Goal: Task Accomplishment & Management: Manage account settings

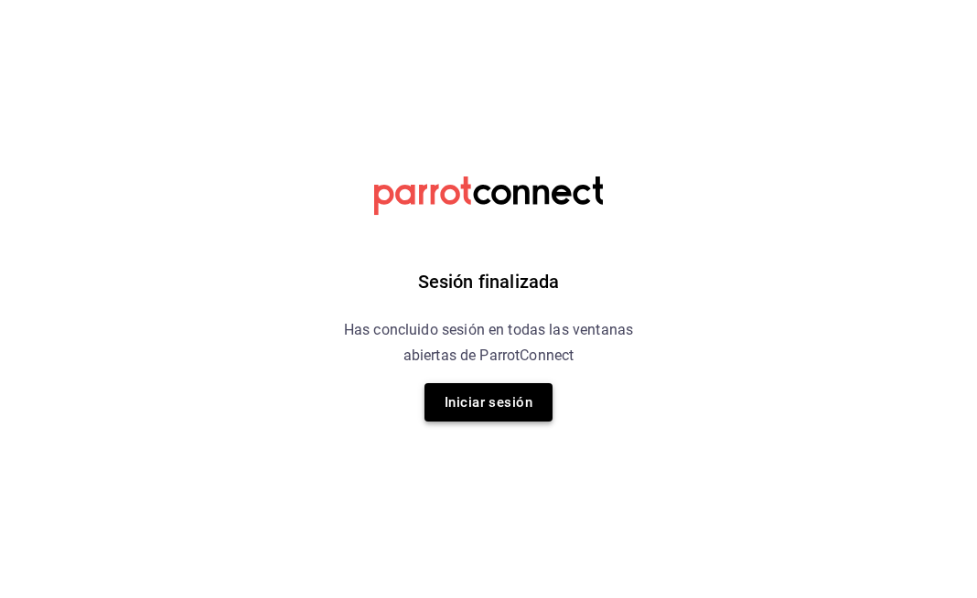
click at [507, 389] on button "Iniciar sesión" at bounding box center [489, 402] width 128 height 38
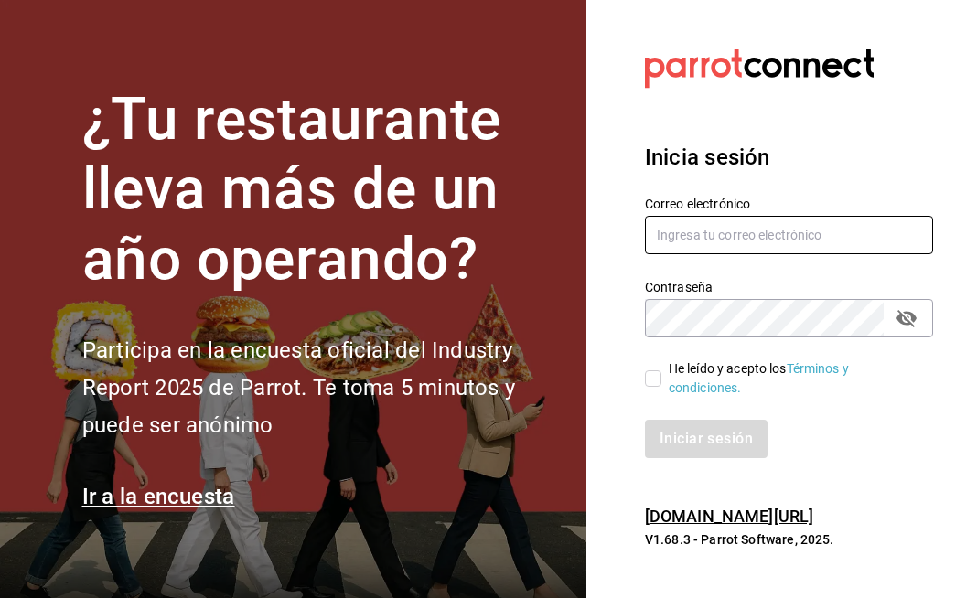
type input "yokotan.mx@gmail.com"
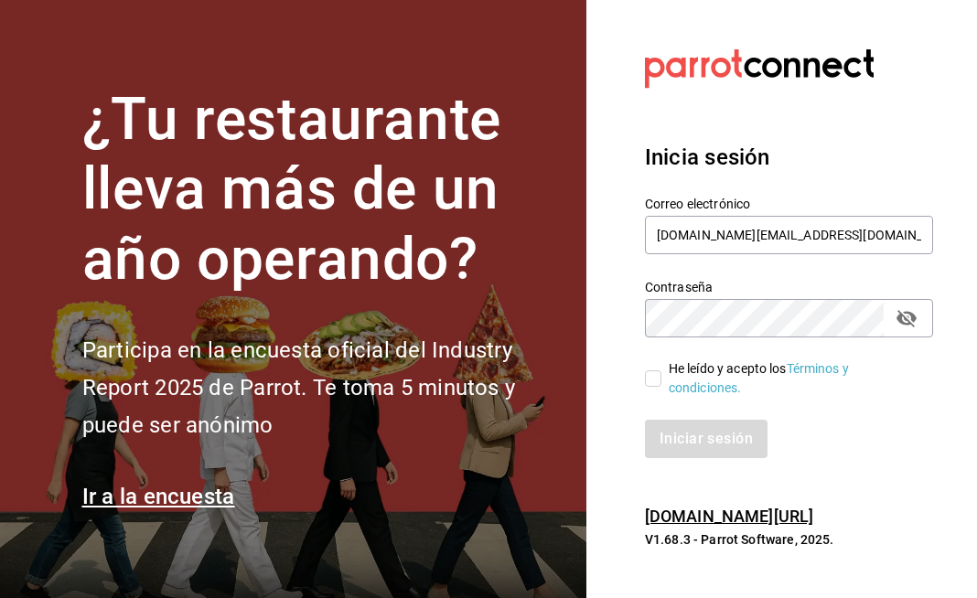
click at [656, 378] on input "He leído y acepto los Términos y condiciones." at bounding box center [653, 379] width 16 height 16
checkbox input "true"
click at [674, 458] on div "Inicia sesión Correo electrónico yokotan.mx@gmail.com Contraseña Contraseña He …" at bounding box center [789, 299] width 288 height 361
click at [731, 456] on button "Iniciar sesión" at bounding box center [707, 439] width 124 height 38
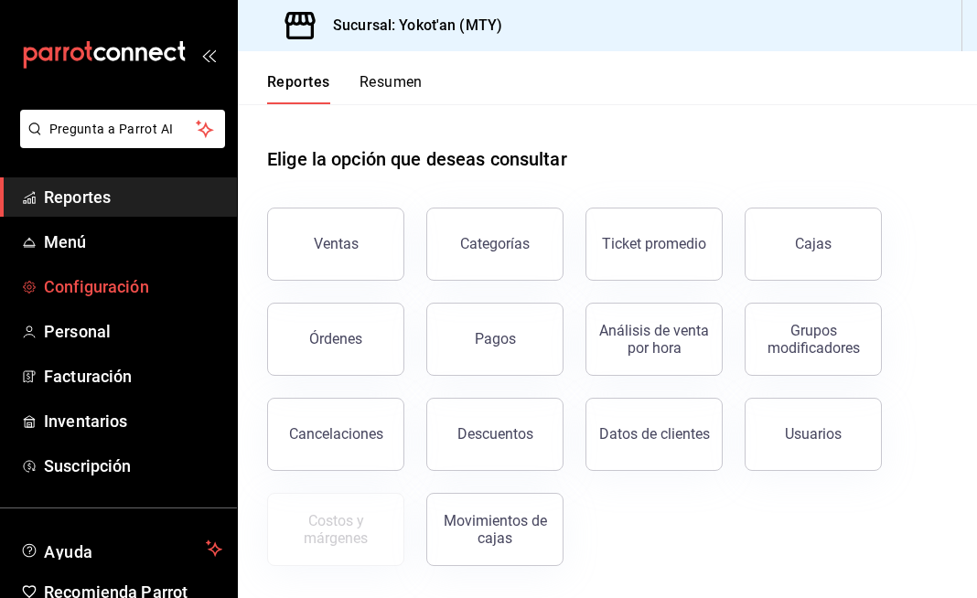
click at [130, 286] on span "Configuración" at bounding box center [133, 287] width 178 height 25
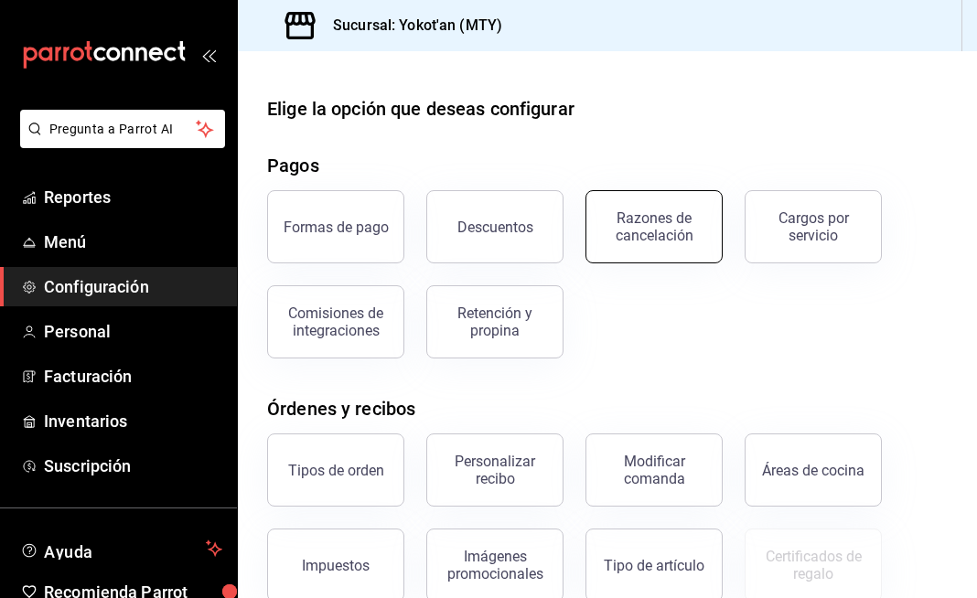
click at [665, 246] on button "Razones de cancelación" at bounding box center [654, 226] width 137 height 73
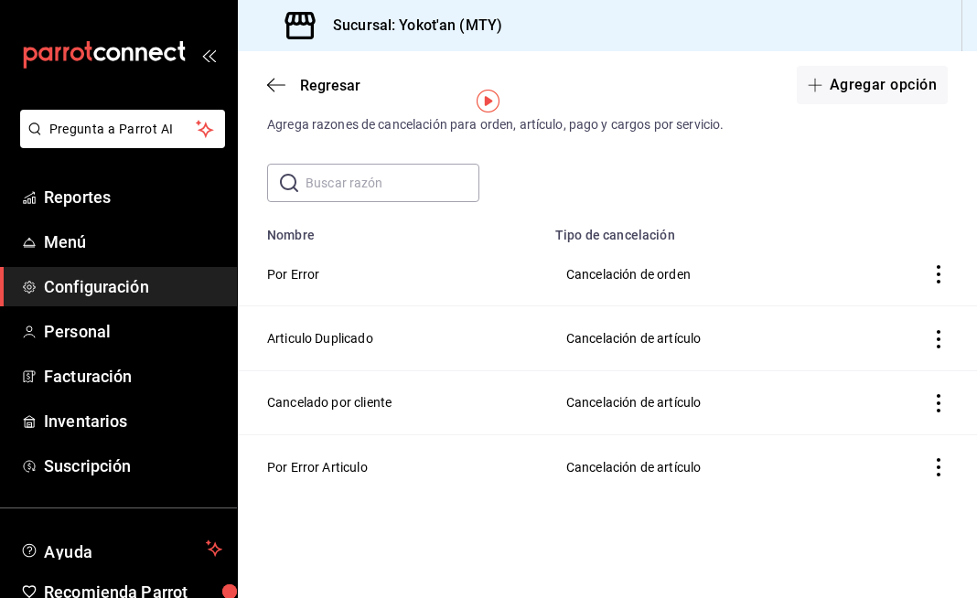
scroll to position [44, 0]
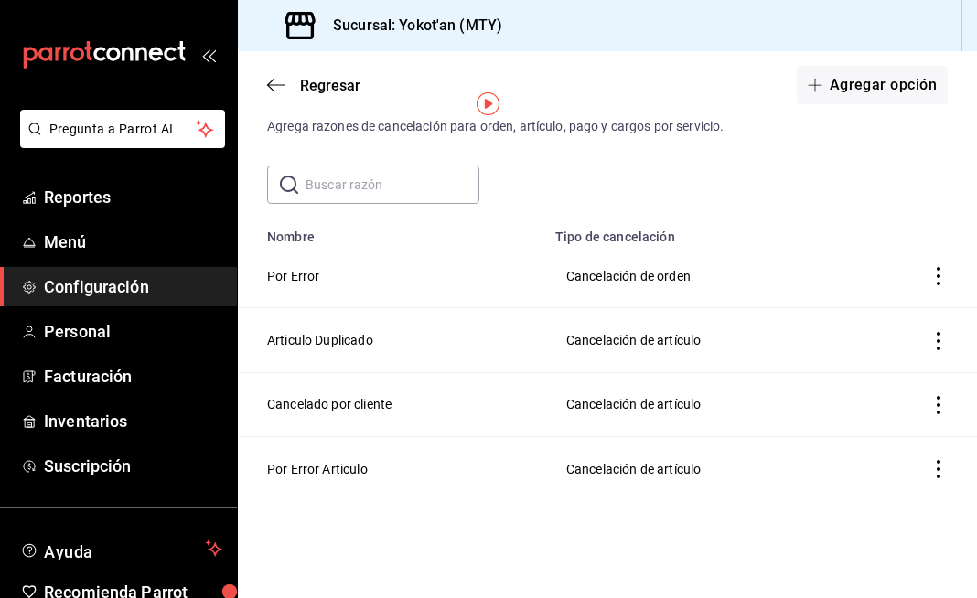
click at [149, 287] on span "Configuración" at bounding box center [133, 287] width 178 height 25
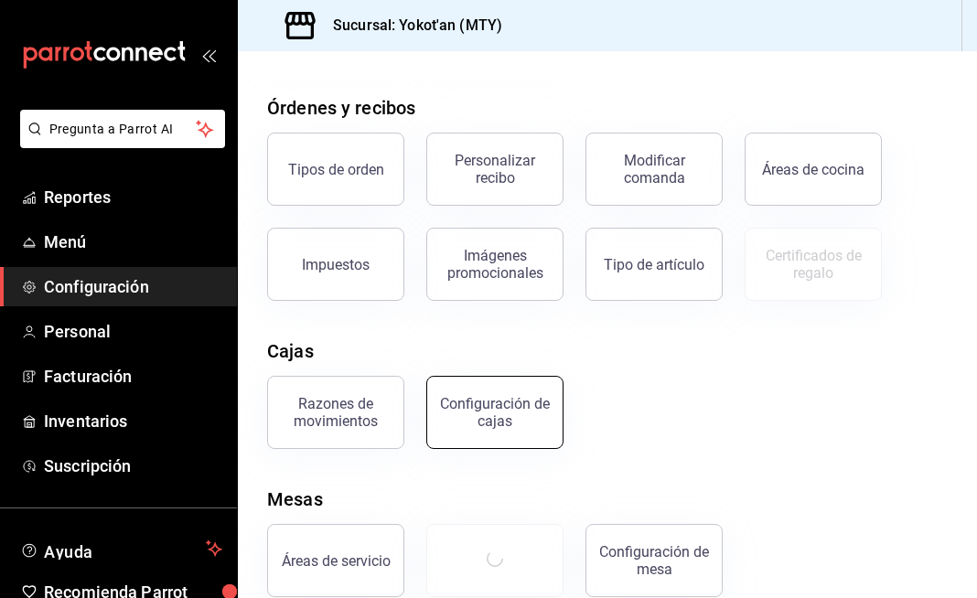
scroll to position [329, 0]
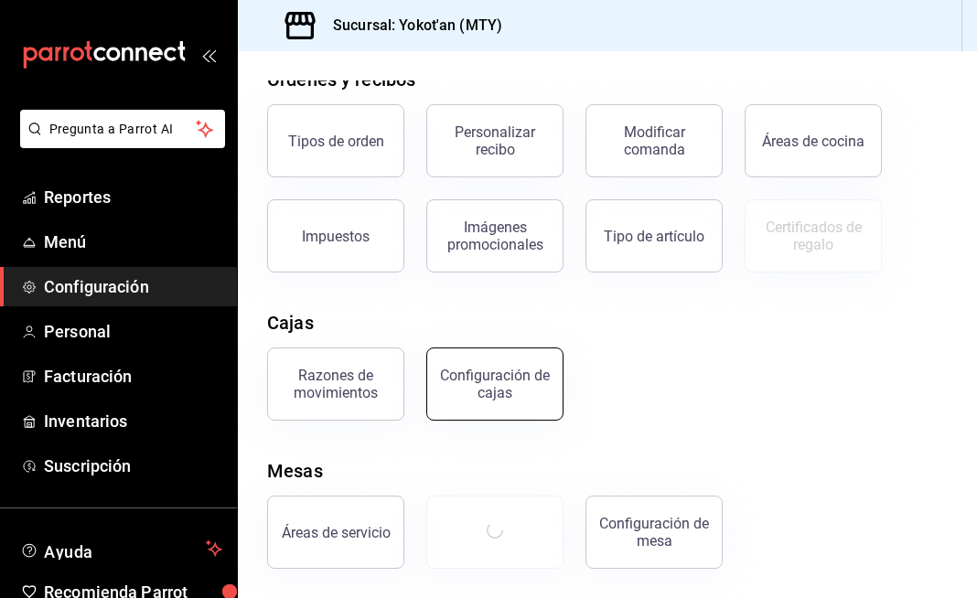
click at [490, 393] on div "Configuración de cajas" at bounding box center [494, 384] width 113 height 35
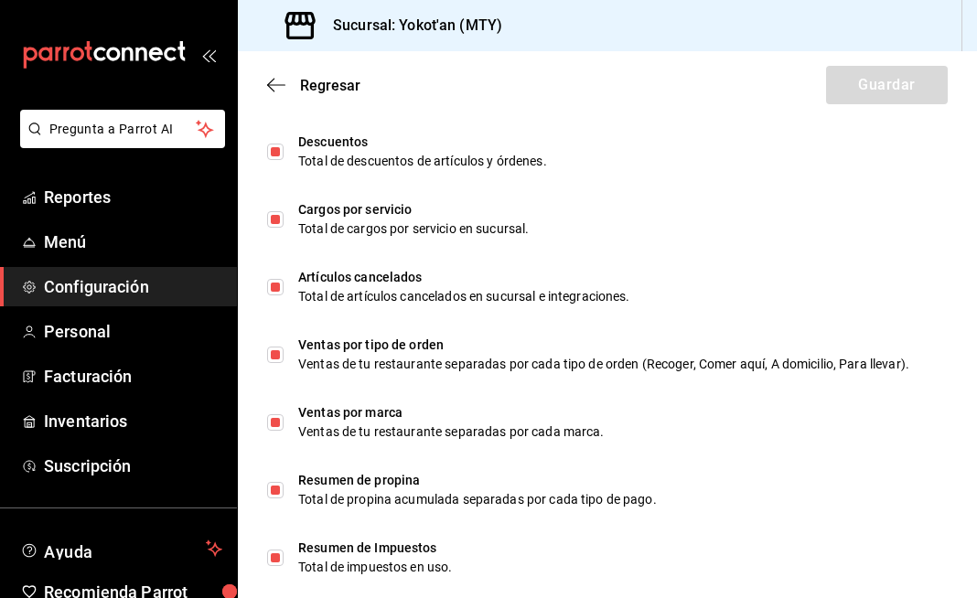
scroll to position [1210, 0]
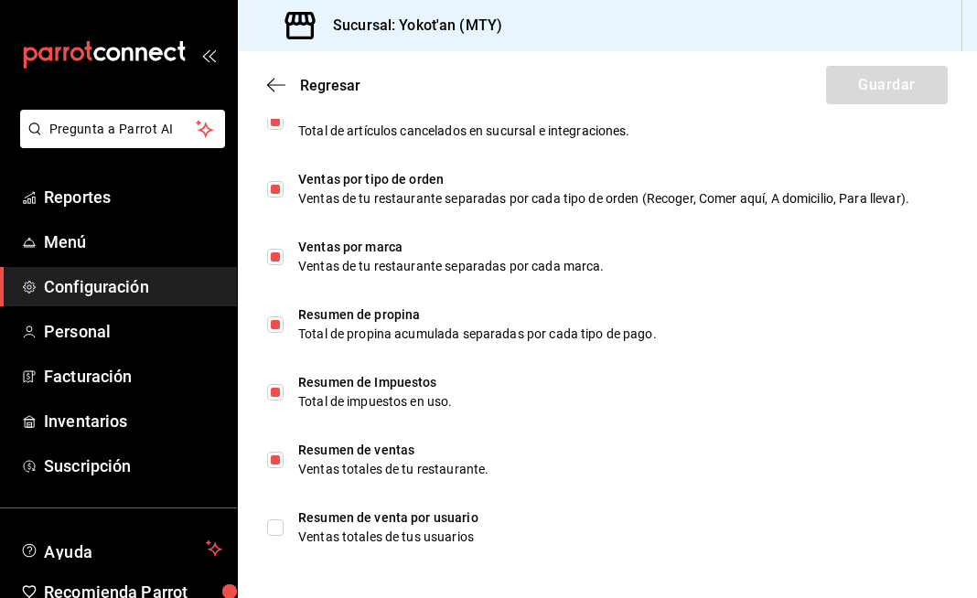
click at [180, 288] on span "Configuración" at bounding box center [133, 287] width 178 height 25
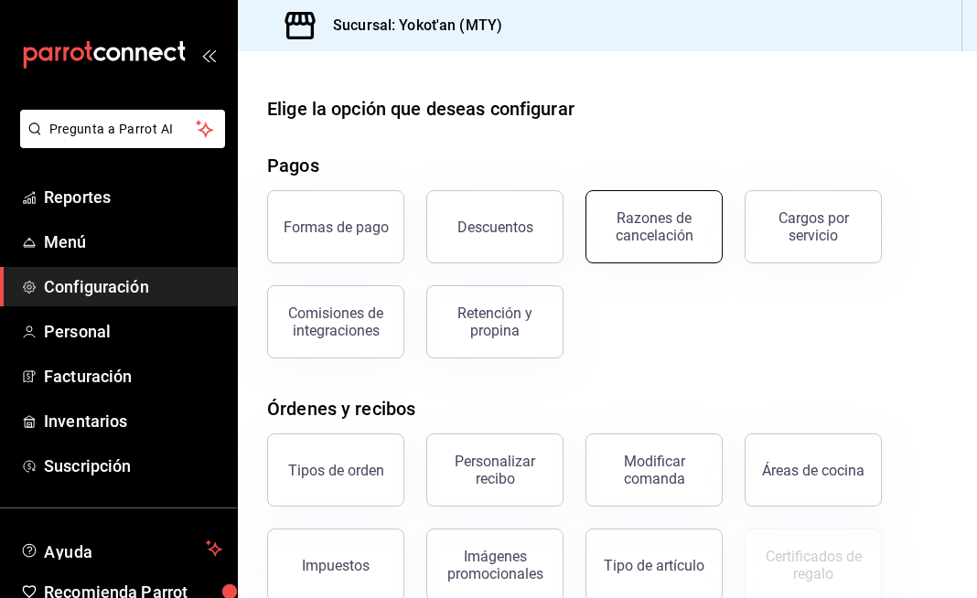
click at [654, 207] on button "Razones de cancelación" at bounding box center [654, 226] width 137 height 73
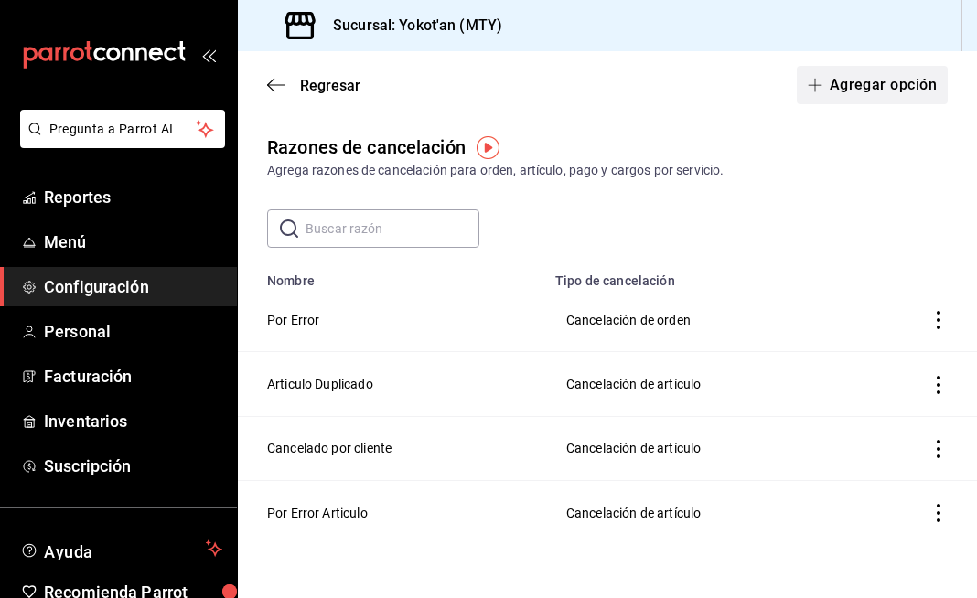
click at [868, 88] on button "Agregar opción" at bounding box center [872, 85] width 151 height 38
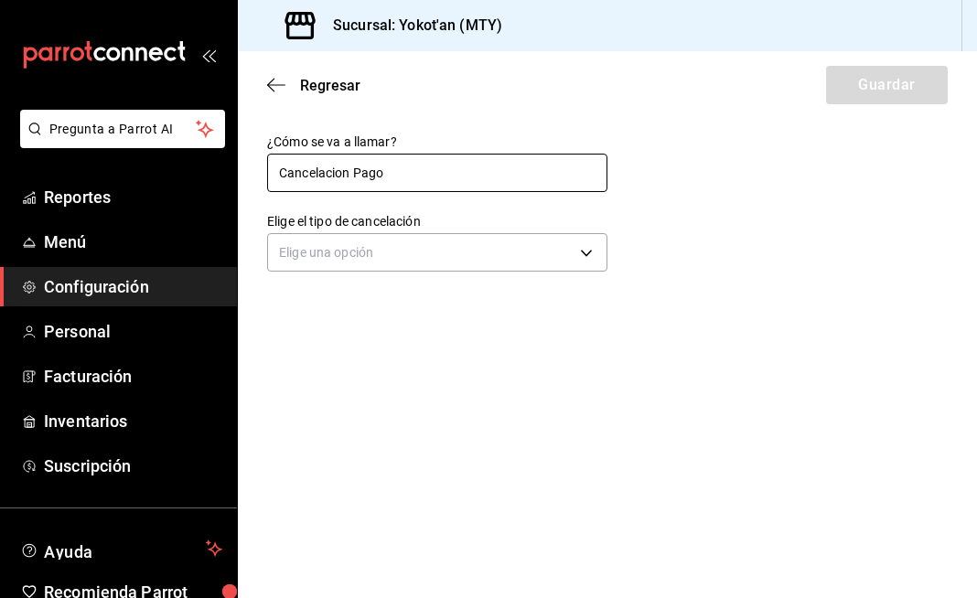
click at [303, 176] on input "Cancelacion Pago" at bounding box center [437, 173] width 340 height 38
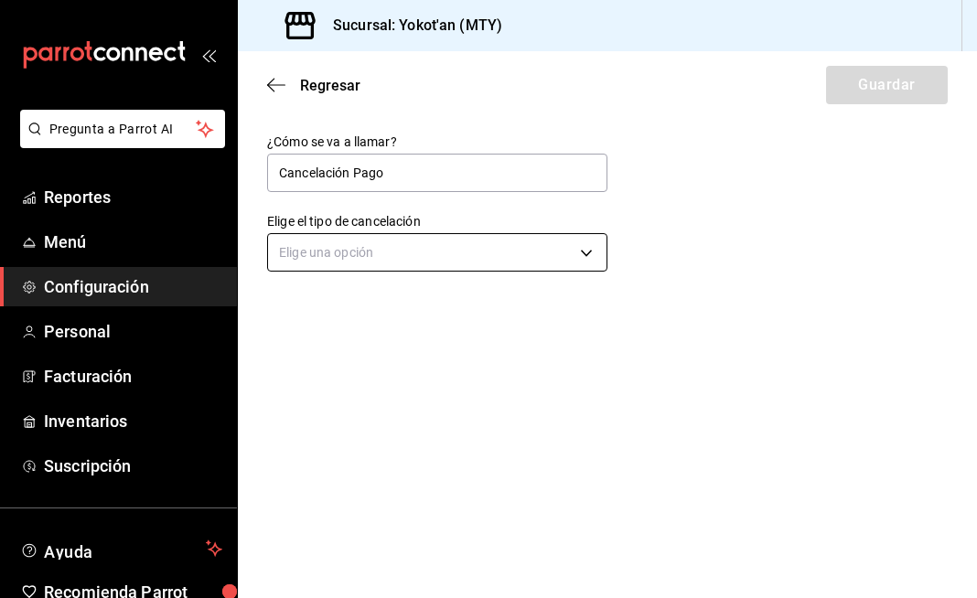
type input "Cancelación Pago"
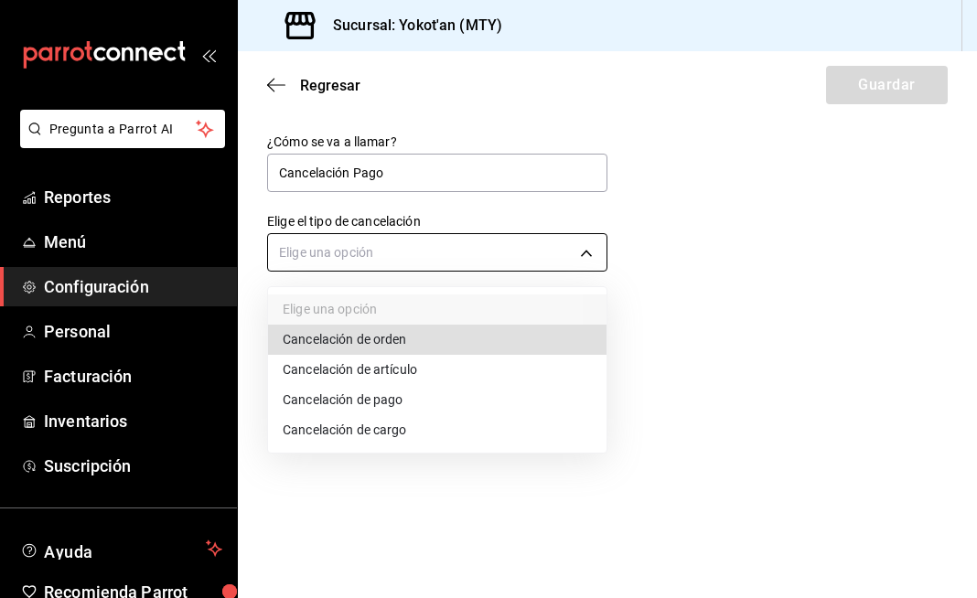
click at [438, 252] on body "Pregunta a Parrot AI Reportes Menú Configuración Personal Facturación Inventari…" at bounding box center [488, 299] width 977 height 598
click at [420, 398] on li "Cancelación de pago" at bounding box center [437, 400] width 339 height 30
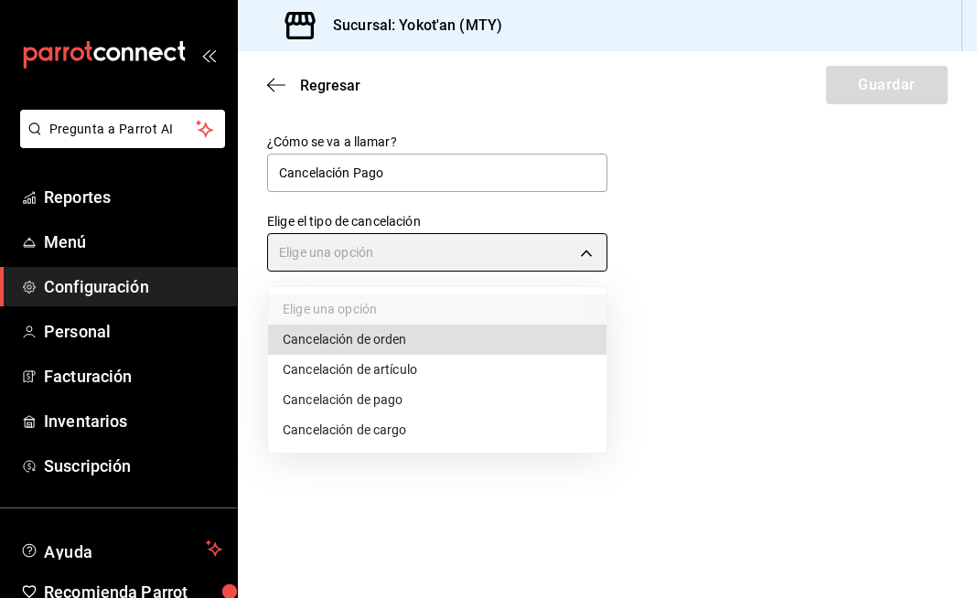
type input "ORDER_PAYMENT"
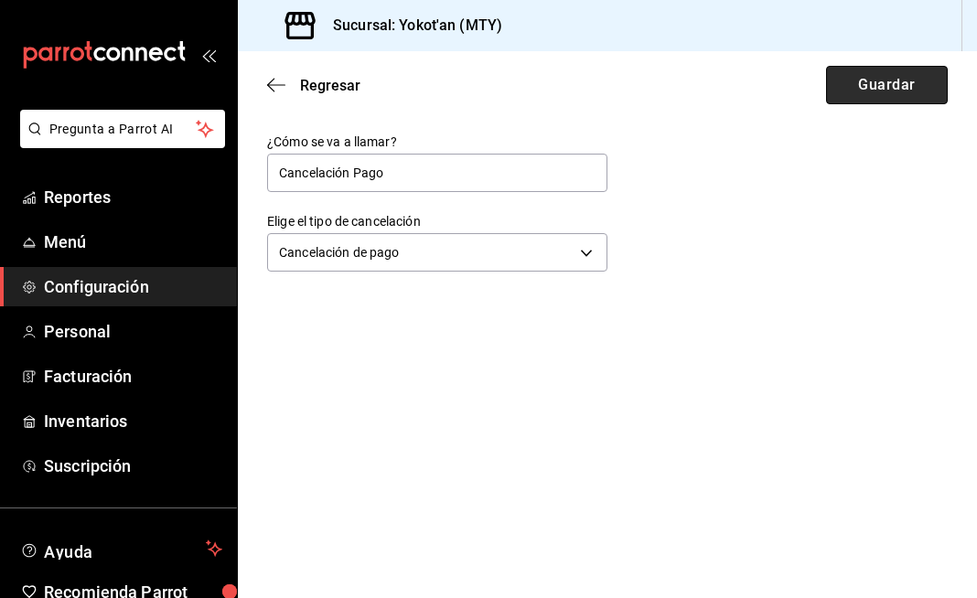
click at [889, 77] on button "Guardar" at bounding box center [887, 85] width 122 height 38
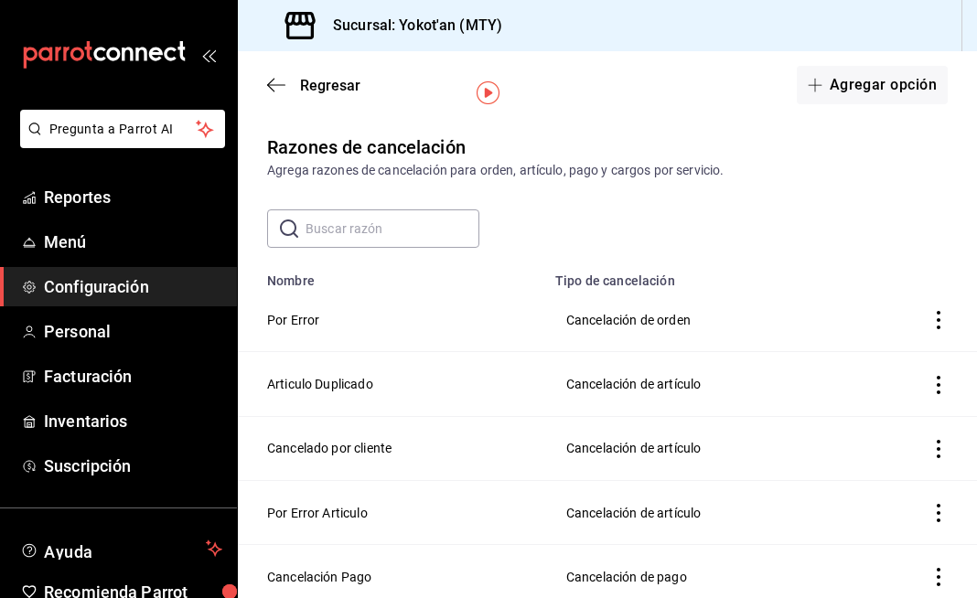
scroll to position [113, 0]
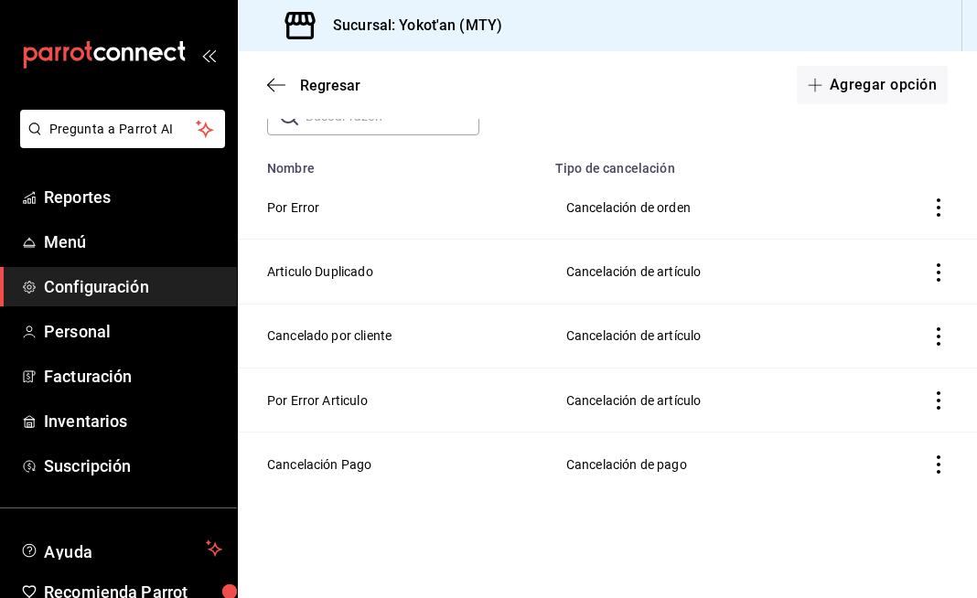
click at [943, 461] on icon "actions" at bounding box center [939, 465] width 18 height 18
click at [599, 508] on div at bounding box center [488, 299] width 977 height 598
click at [941, 458] on icon "actions" at bounding box center [939, 465] width 18 height 18
click at [88, 330] on div at bounding box center [488, 299] width 977 height 598
click at [88, 330] on body "Pregunta a Parrot AI Reportes Menú Configuración Personal Facturación Inventari…" at bounding box center [488, 299] width 977 height 598
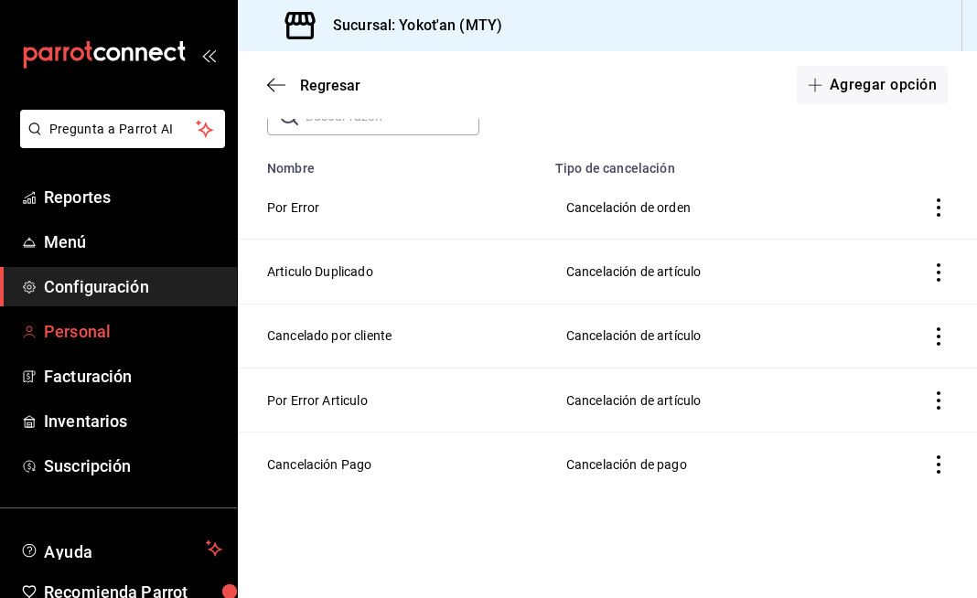
click at [111, 333] on span "Personal" at bounding box center [133, 331] width 178 height 25
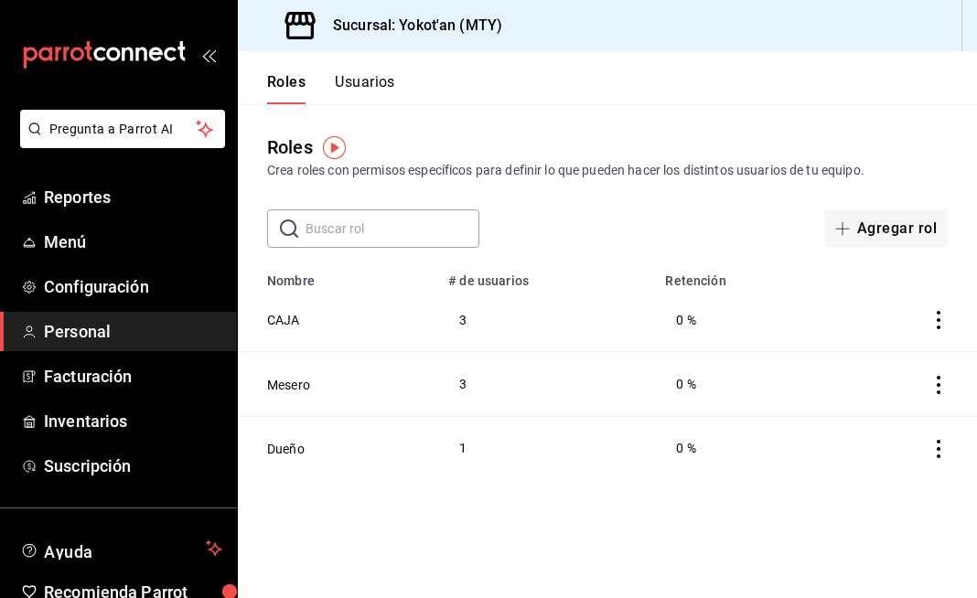
click at [943, 449] on icon "actions" at bounding box center [939, 449] width 18 height 18
click at [681, 473] on div at bounding box center [488, 299] width 977 height 598
click at [297, 446] on button "Dueño" at bounding box center [286, 449] width 38 height 18
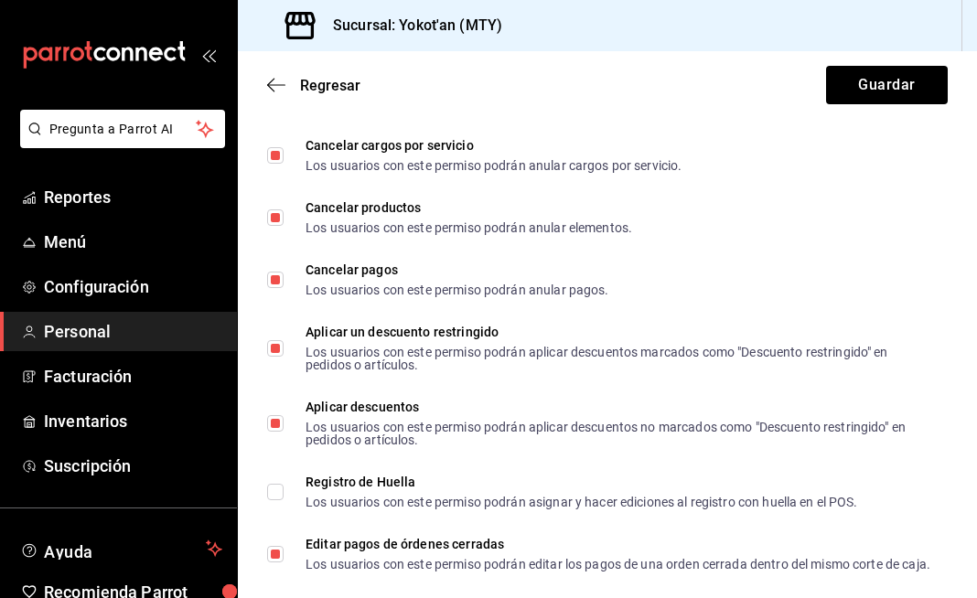
scroll to position [3366, 0]
